Goal: Use online tool/utility: Utilize a website feature to perform a specific function

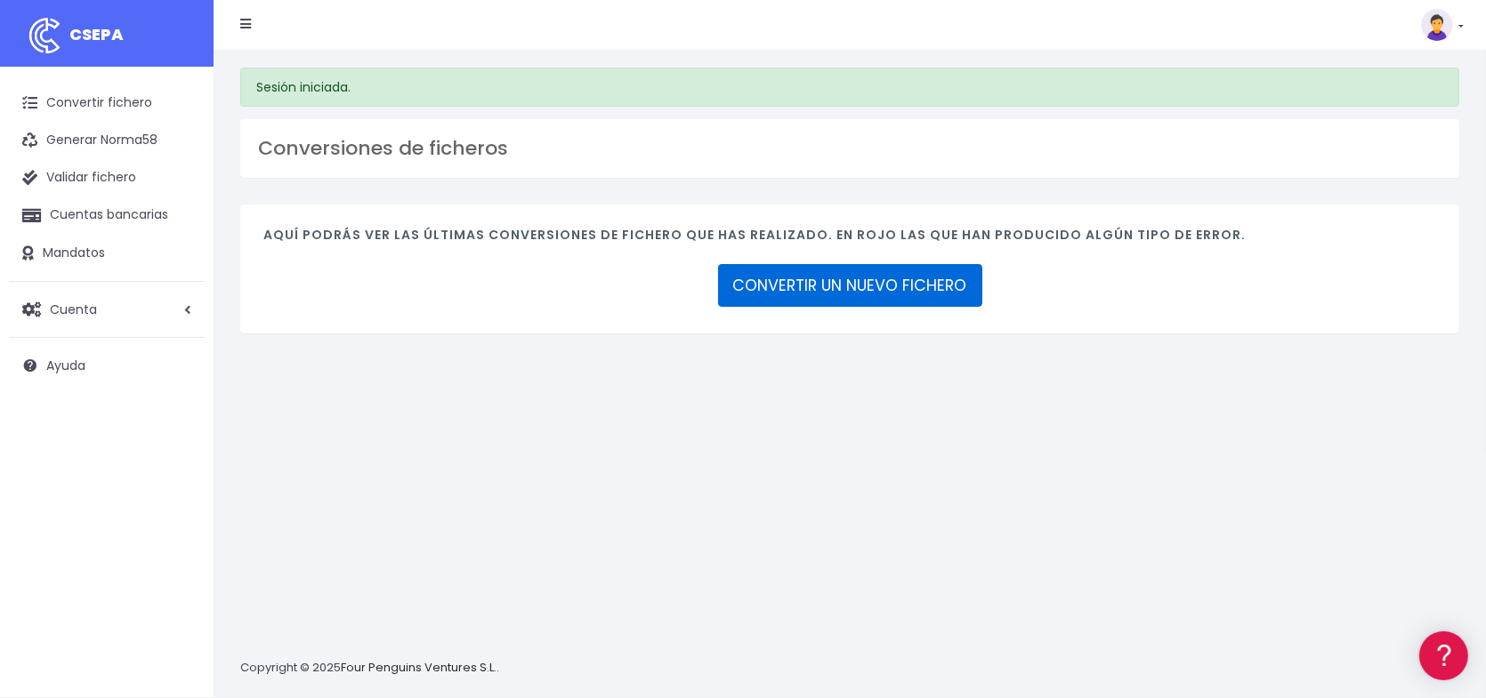
click at [862, 288] on link "CONVERTIR UN NUEVO FICHERO" at bounding box center [850, 285] width 264 height 43
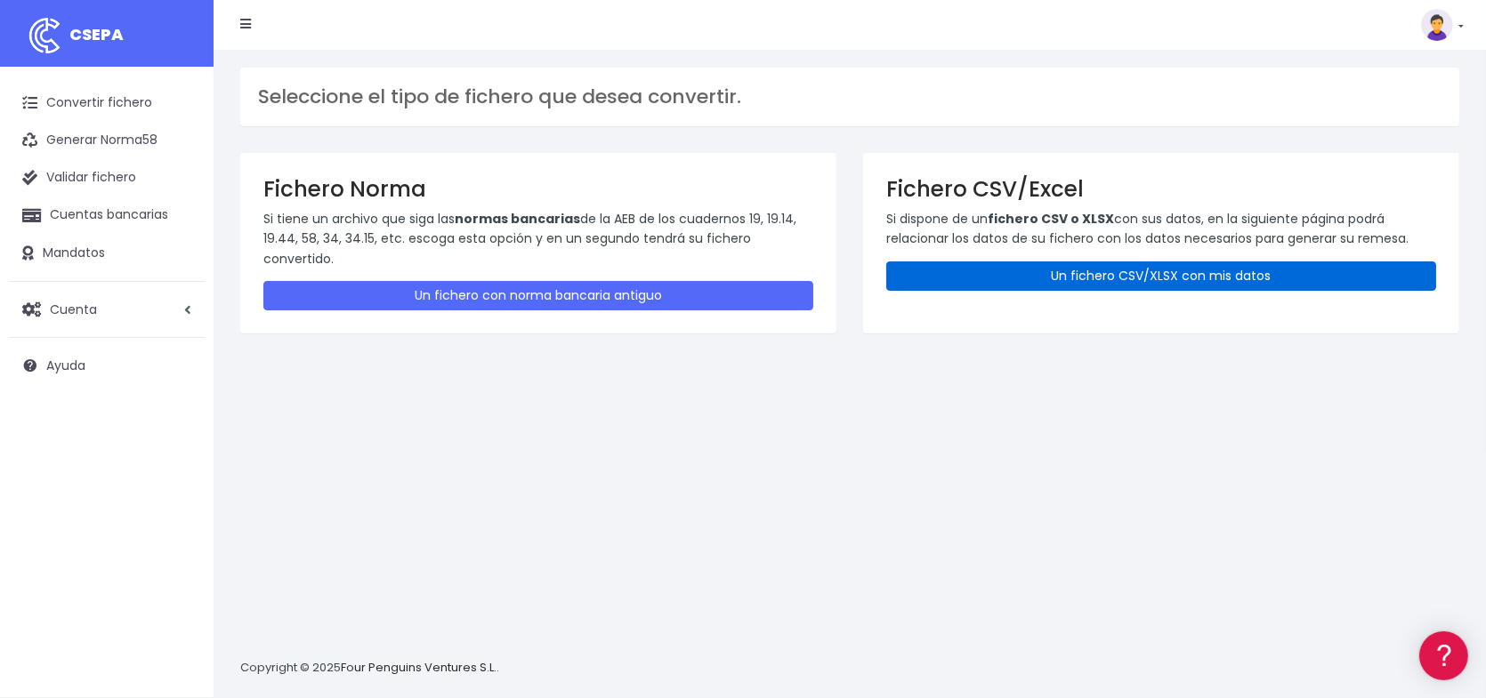
click at [1180, 270] on link "Un fichero CSV/XLSX con mis datos" at bounding box center [1161, 276] width 550 height 29
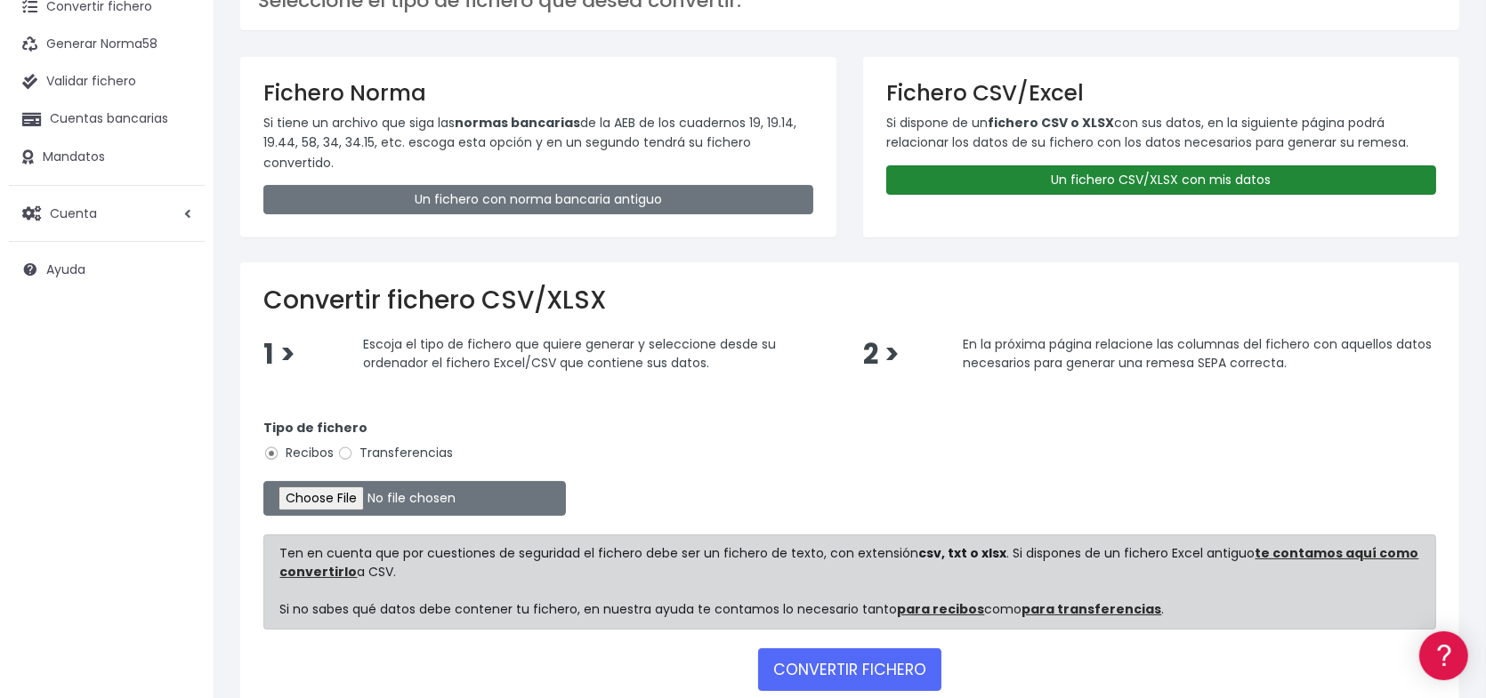
scroll to position [178, 0]
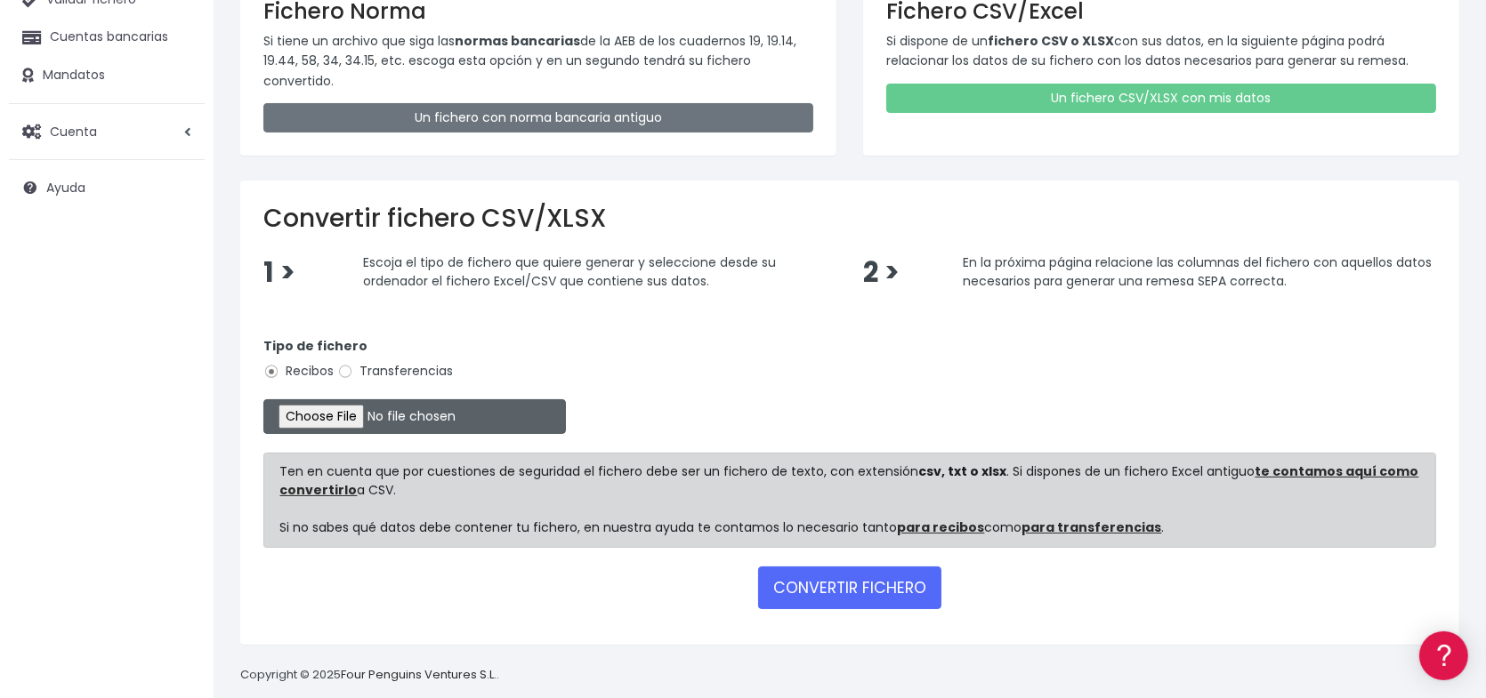
click at [364, 415] on input "file" at bounding box center [414, 416] width 302 height 35
type input "C:\fakepath\Remesa Incidencias [DATE].xlsx"
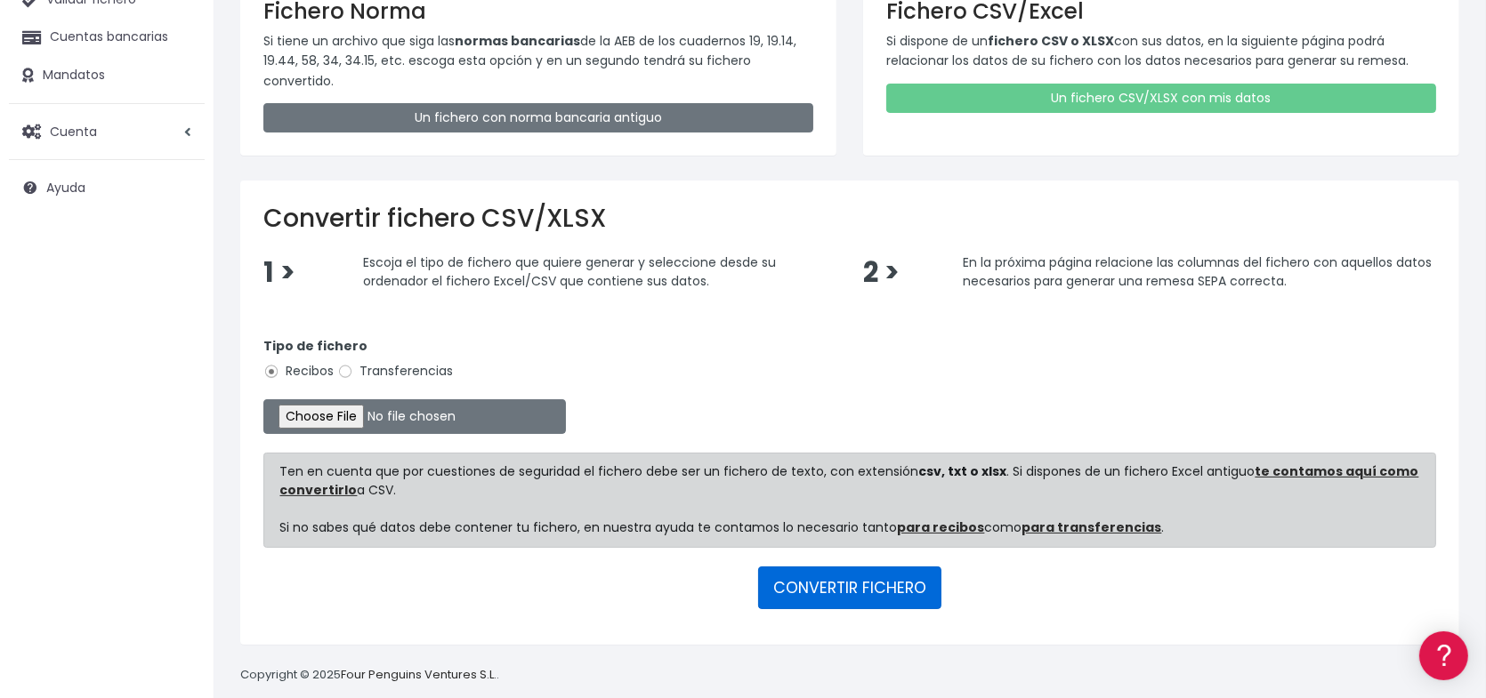
click at [851, 590] on button "CONVERTIR FICHERO" at bounding box center [849, 588] width 183 height 43
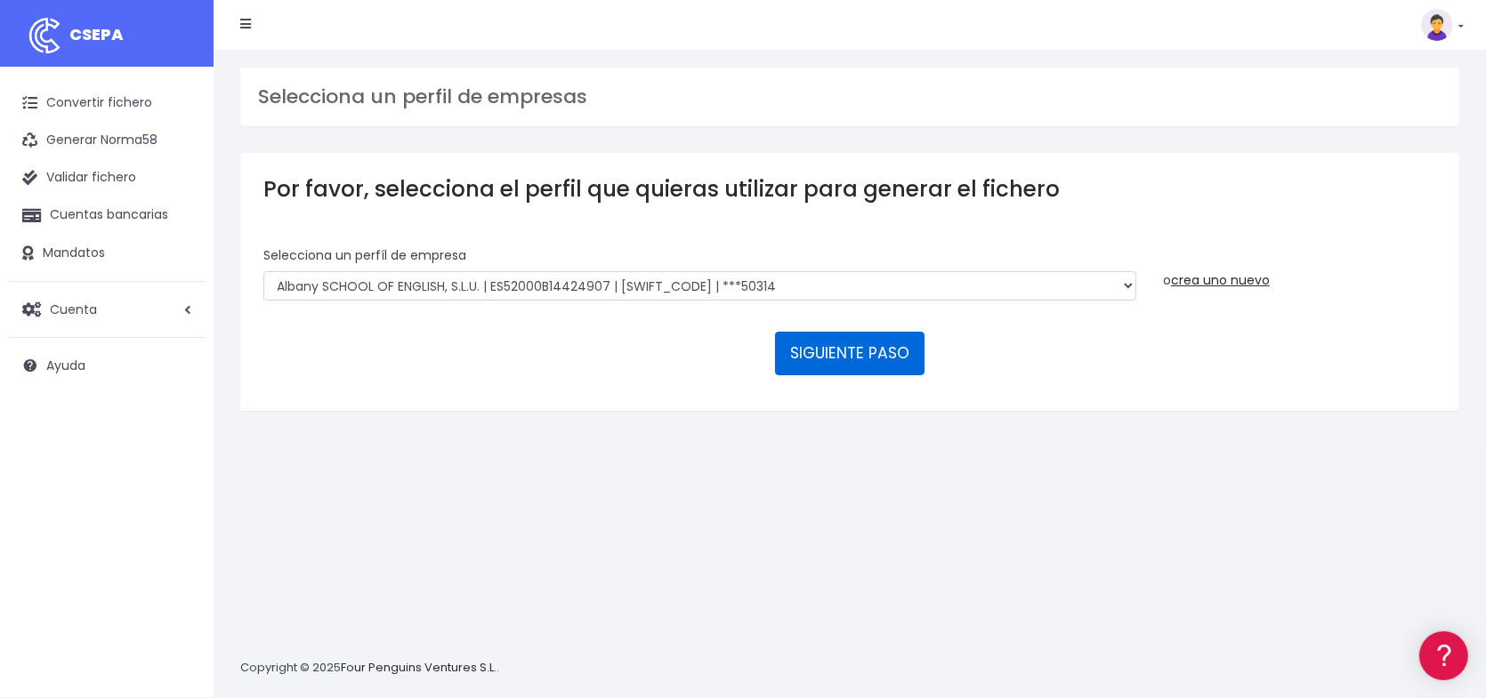
click at [847, 350] on button "SIGUIENTE PASO" at bounding box center [849, 353] width 149 height 43
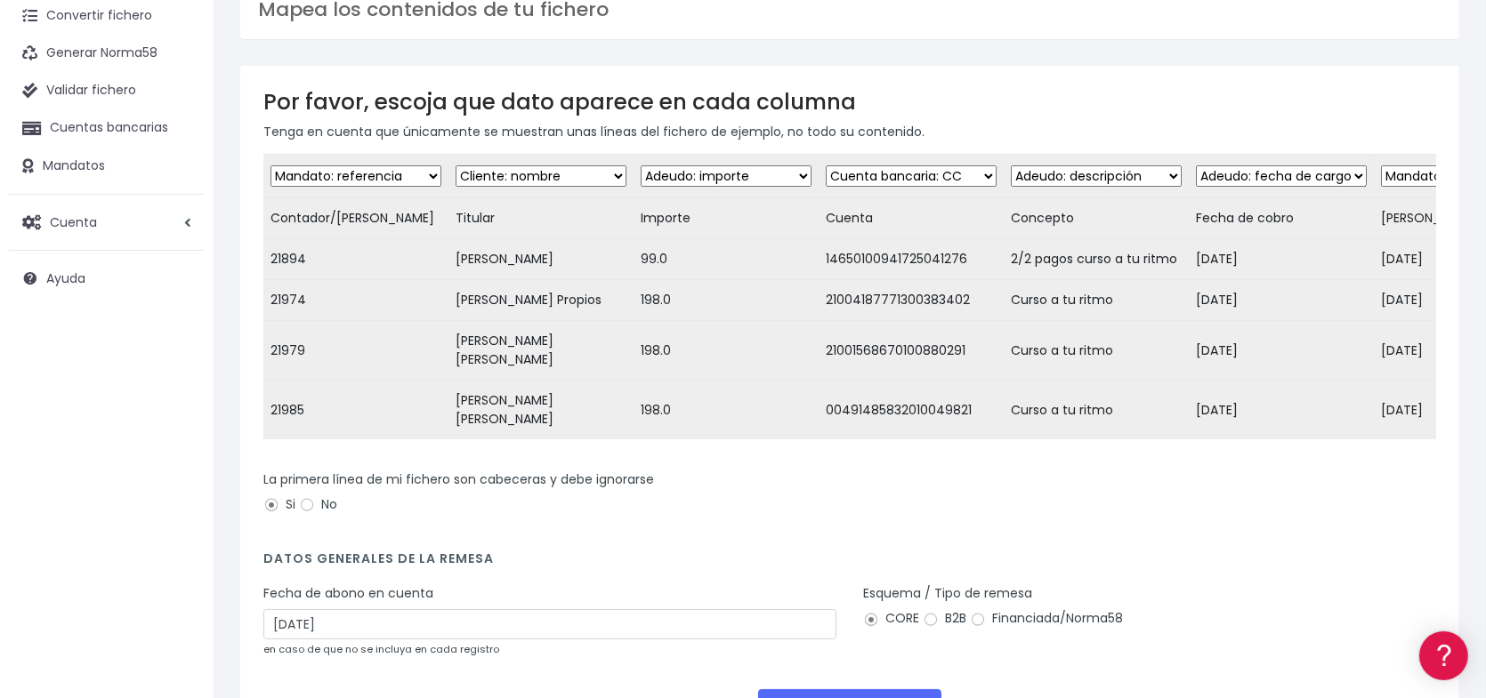
scroll to position [208, 0]
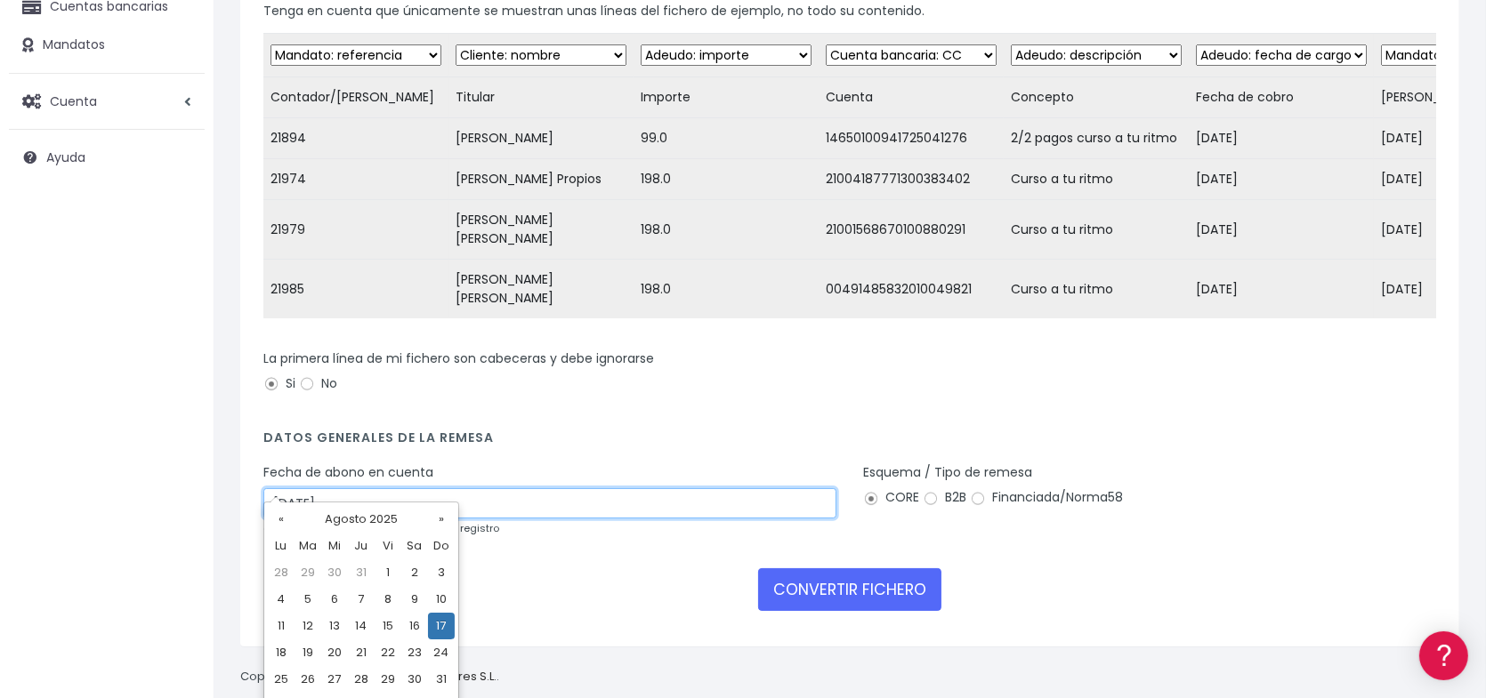
click at [431, 488] on input "17/08/2025" at bounding box center [549, 503] width 573 height 30
click at [338, 655] on td "20" at bounding box center [334, 653] width 27 height 27
type input "20/08/2025"
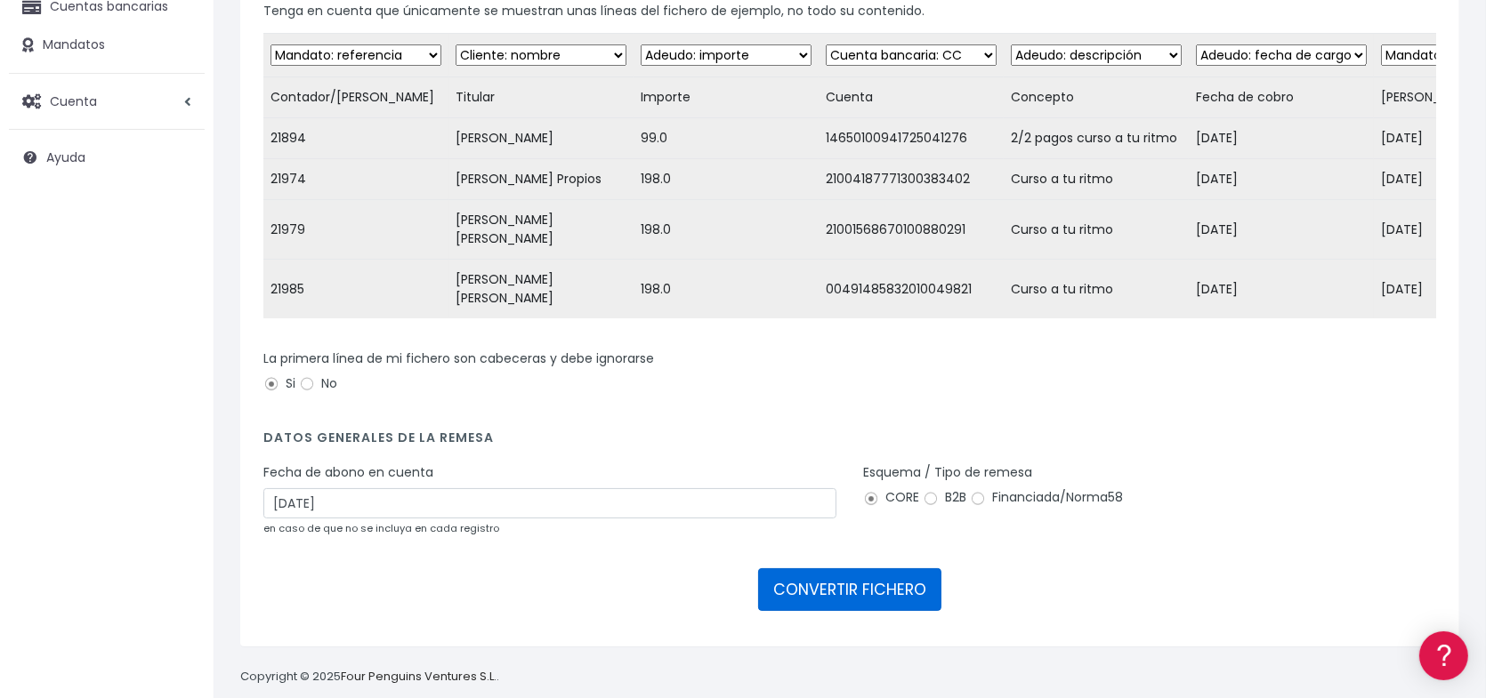
click at [838, 568] on button "CONVERTIR FICHERO" at bounding box center [849, 589] width 183 height 43
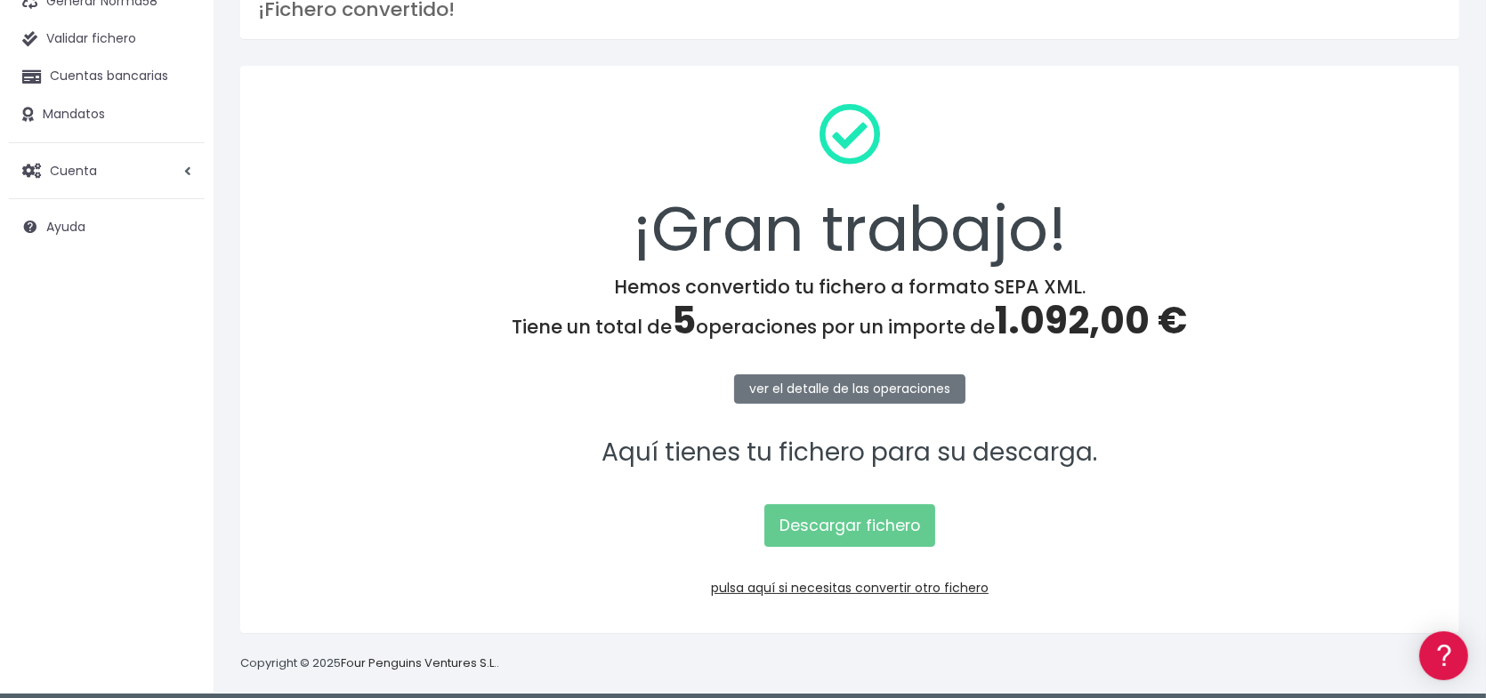
scroll to position [150, 0]
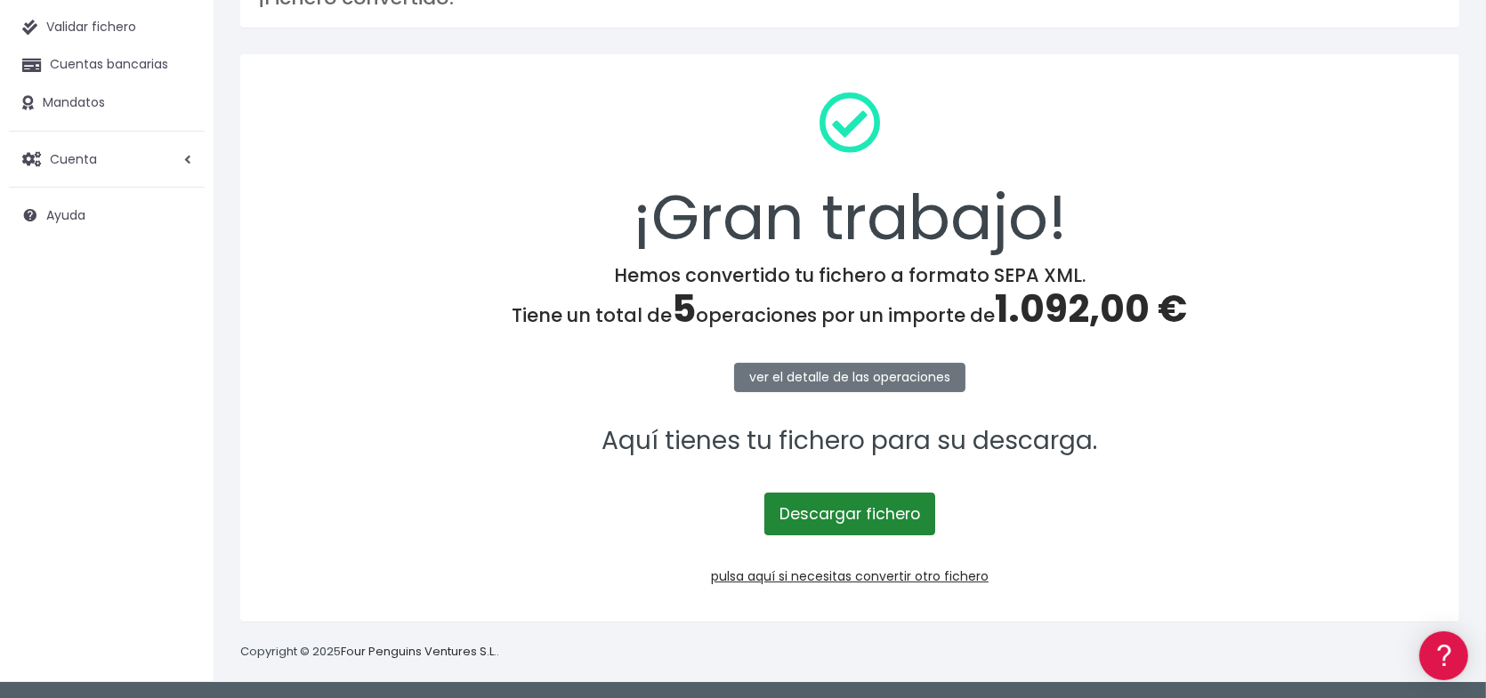
click at [871, 507] on link "Descargar fichero" at bounding box center [849, 514] width 171 height 43
